Goal: Information Seeking & Learning: Learn about a topic

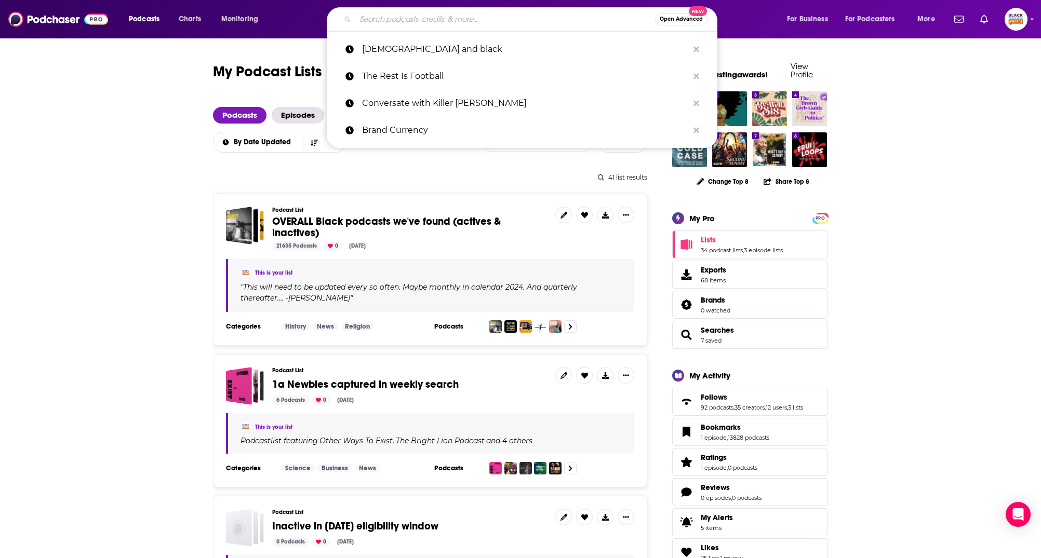
click at [370, 20] on input "Search podcasts, credits, & more..." at bounding box center [505, 19] width 300 height 17
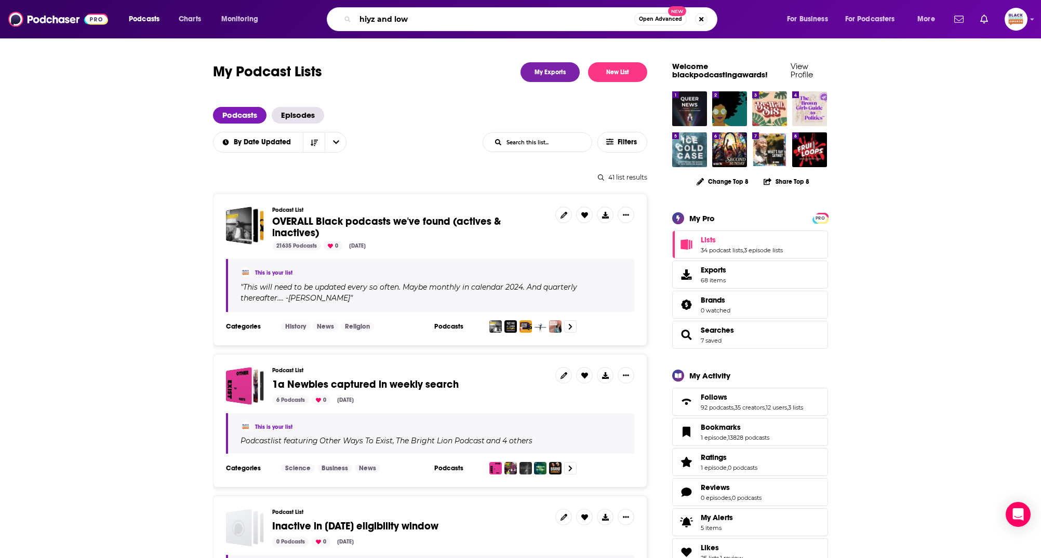
type input "hiyz and lows"
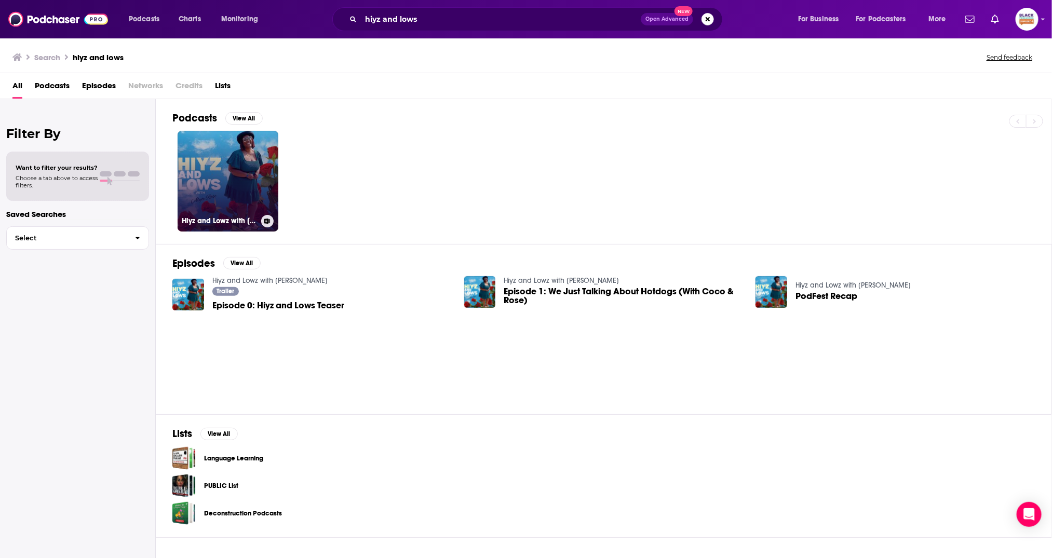
click at [200, 155] on link "Hiyz and Lowz with Alyce Rose" at bounding box center [228, 181] width 101 height 101
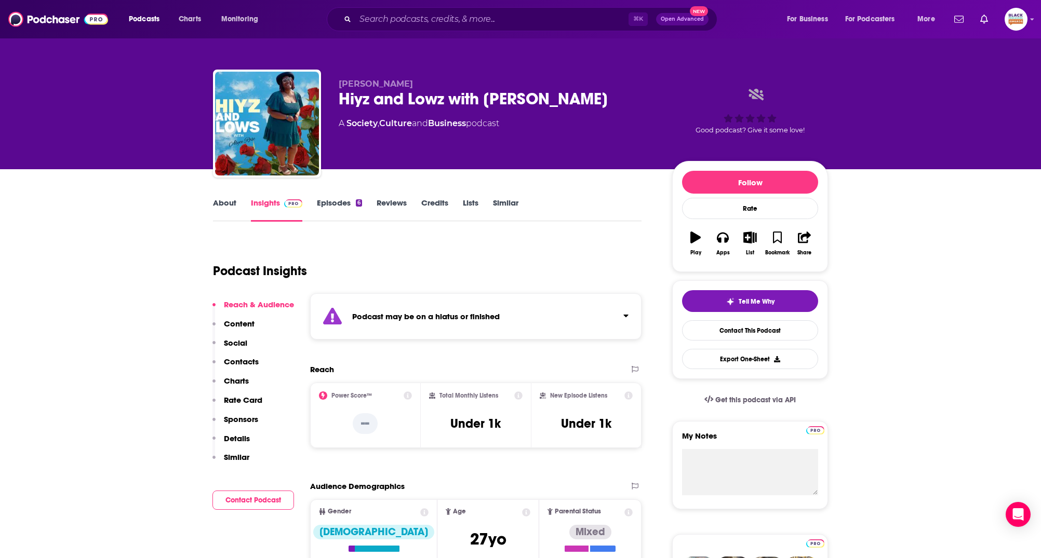
click at [601, 301] on div "Podcast may be on a hiatus or finished" at bounding box center [475, 316] width 331 height 46
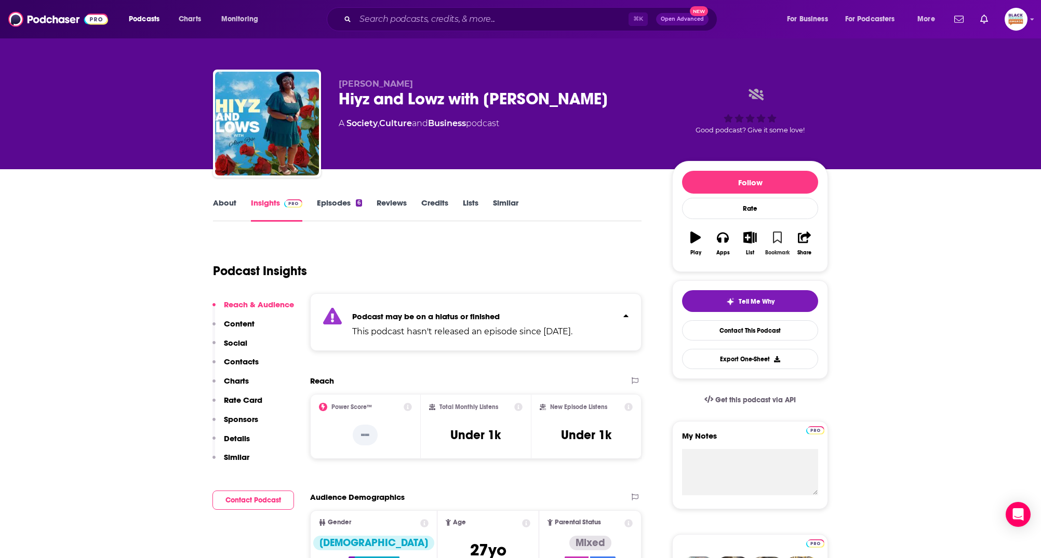
drag, startPoint x: 783, startPoint y: 234, endPoint x: 771, endPoint y: 238, distance: 13.3
click at [784, 234] on button "Bookmark" at bounding box center [776, 243] width 27 height 37
click at [749, 240] on icon "button" at bounding box center [750, 237] width 13 height 11
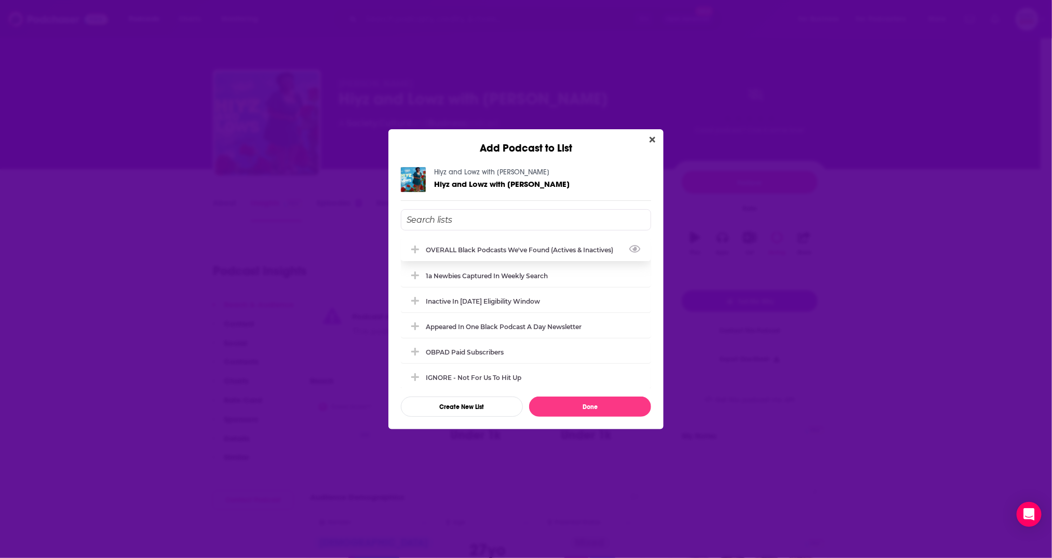
click at [474, 246] on div "OVERALL Black podcasts we've found (actives & inactives)" at bounding box center [523, 250] width 194 height 8
click at [470, 299] on div "Inactive in [DATE] eligibility window" at bounding box center [486, 301] width 120 height 8
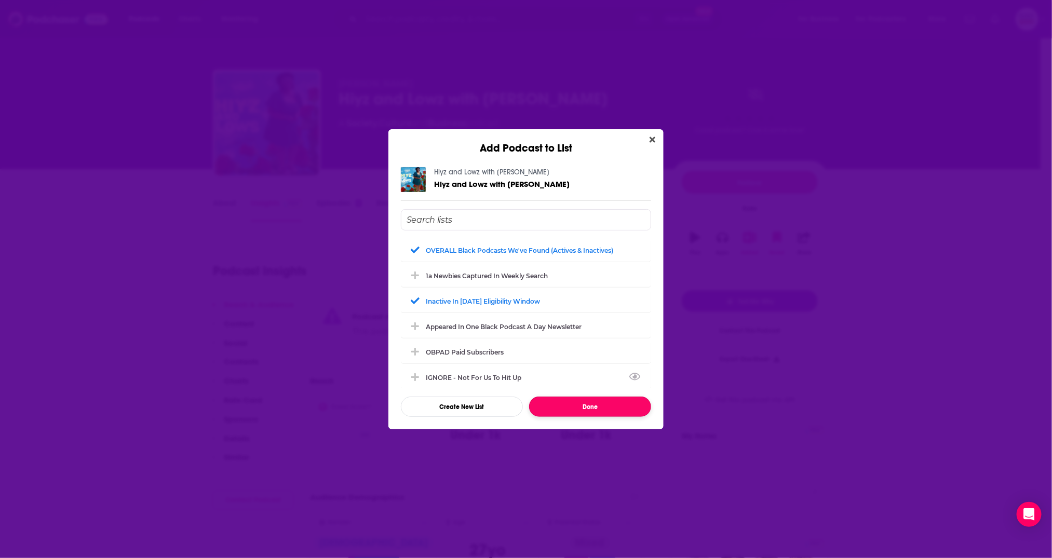
click at [596, 406] on button "Done" at bounding box center [590, 407] width 122 height 20
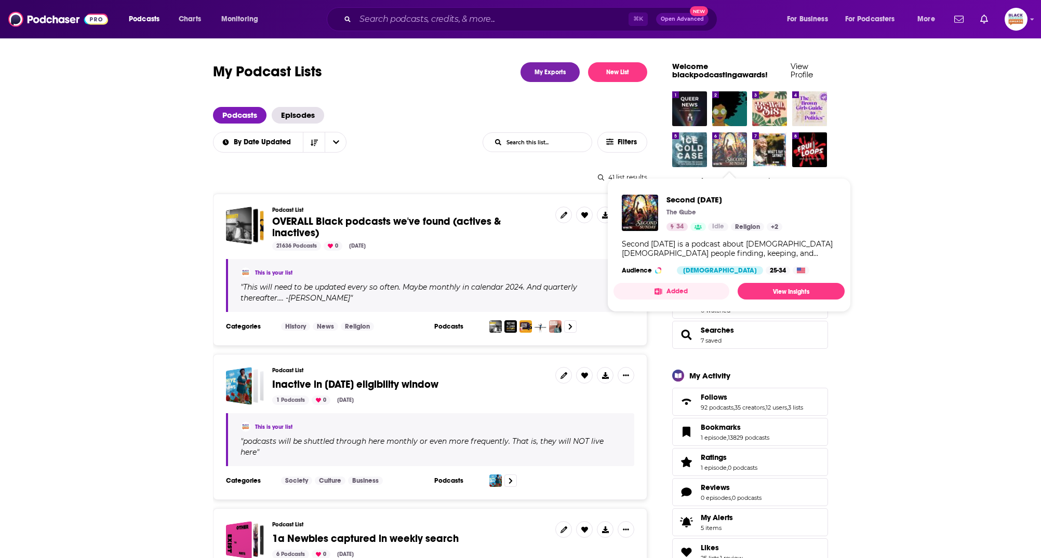
drag, startPoint x: 736, startPoint y: 150, endPoint x: 728, endPoint y: 145, distance: 10.0
click at [736, 150] on img "Second Sunday" at bounding box center [729, 149] width 35 height 35
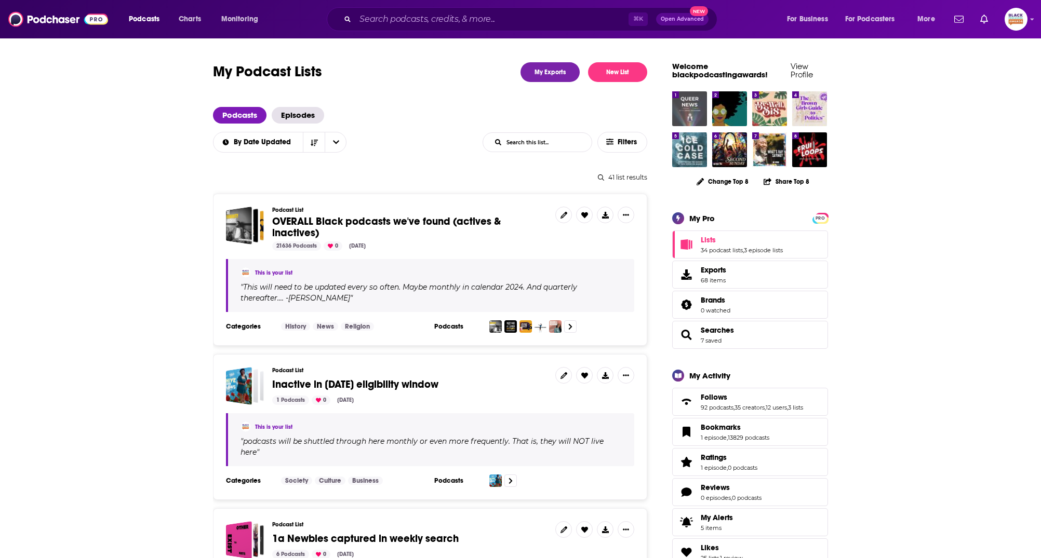
click at [697, 115] on img "Queer News" at bounding box center [689, 108] width 35 height 35
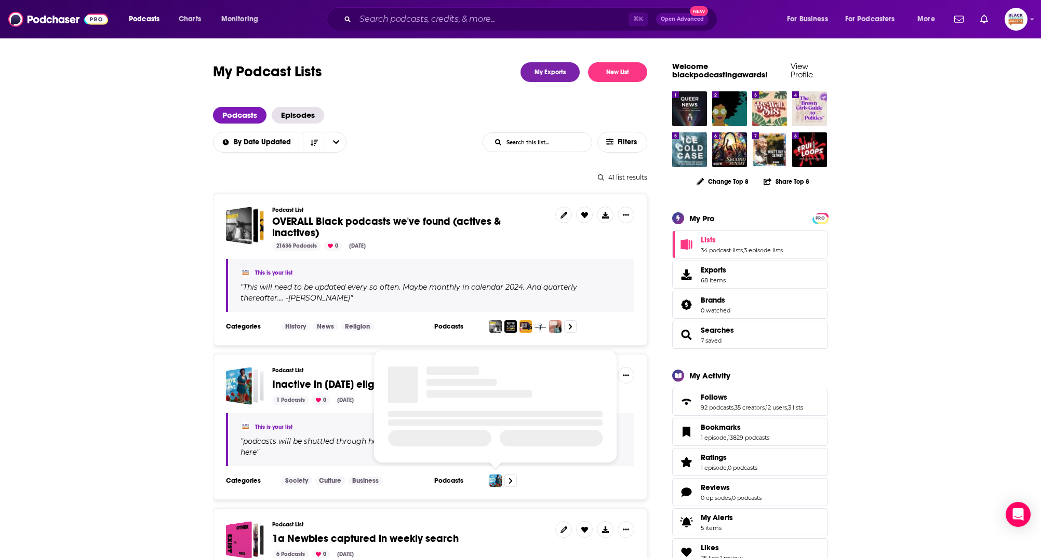
click at [497, 481] on img at bounding box center [495, 481] width 12 height 12
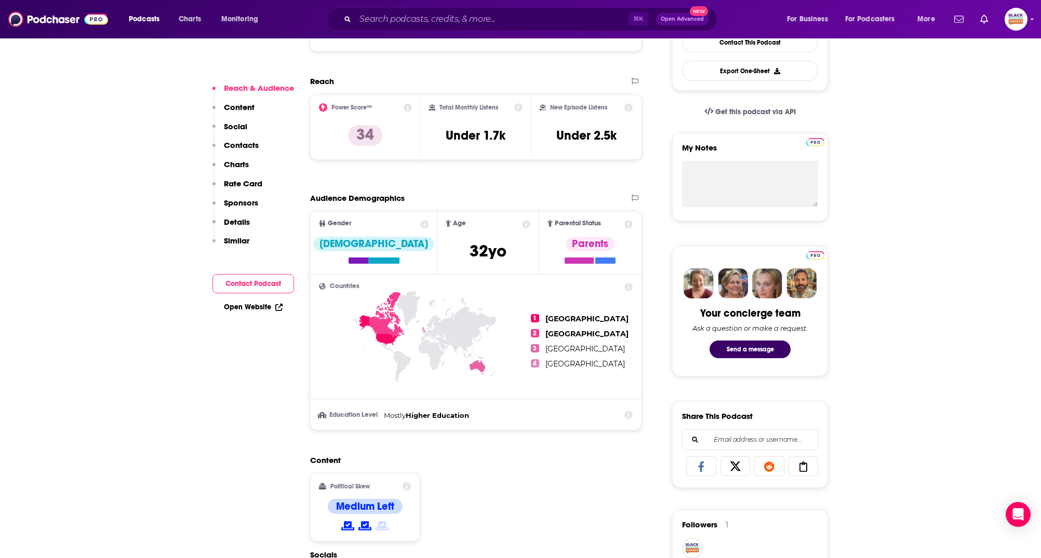
scroll to position [519, 0]
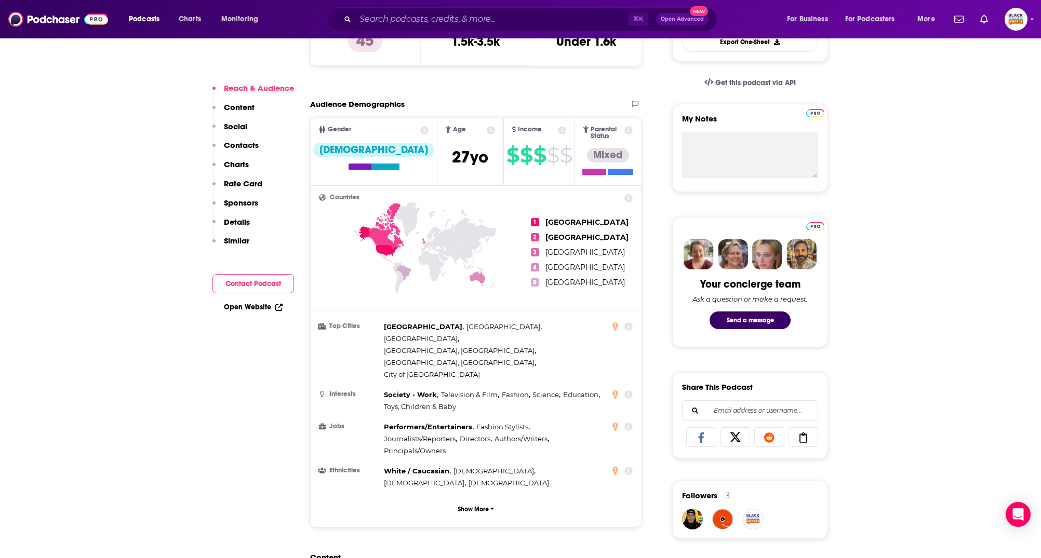
scroll to position [322, 0]
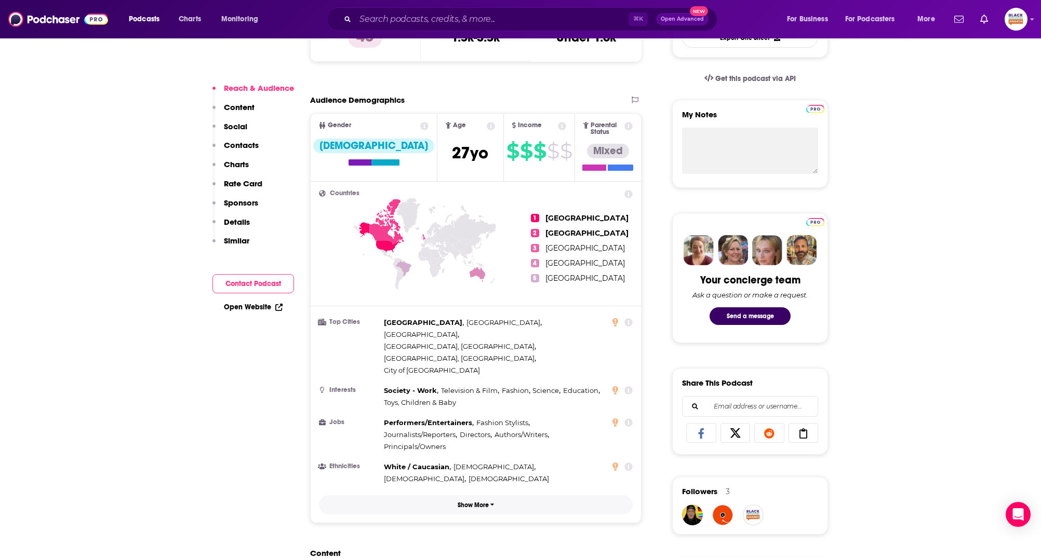
click at [481, 502] on p "Show More" at bounding box center [473, 505] width 31 height 7
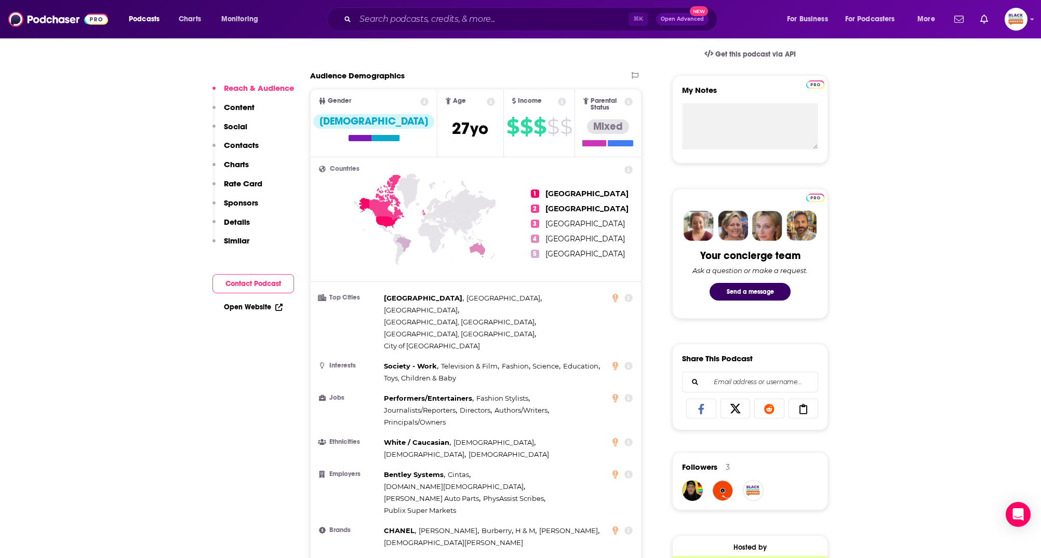
scroll to position [363, 0]
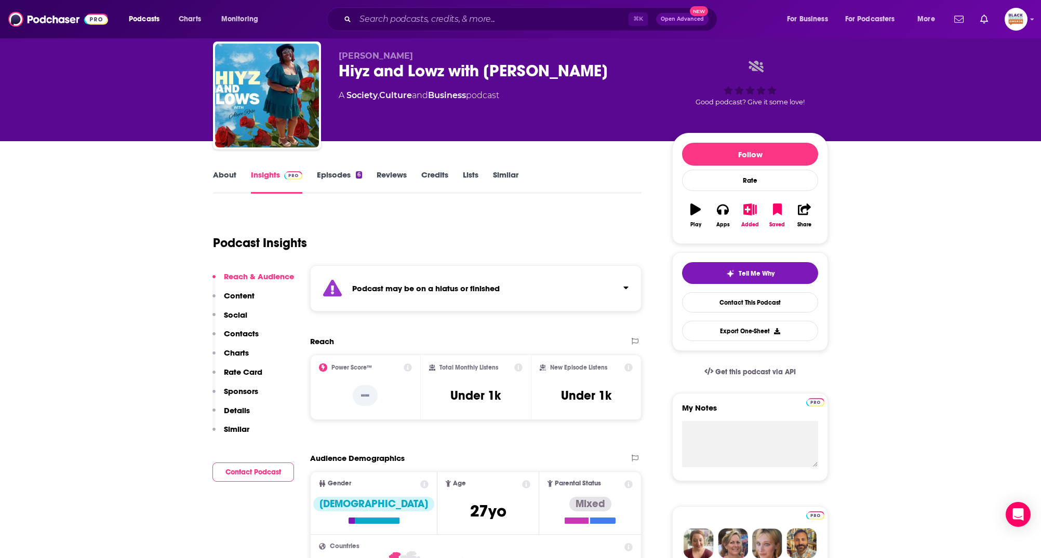
scroll to position [20, 0]
